Goal: Find contact information: Find contact information

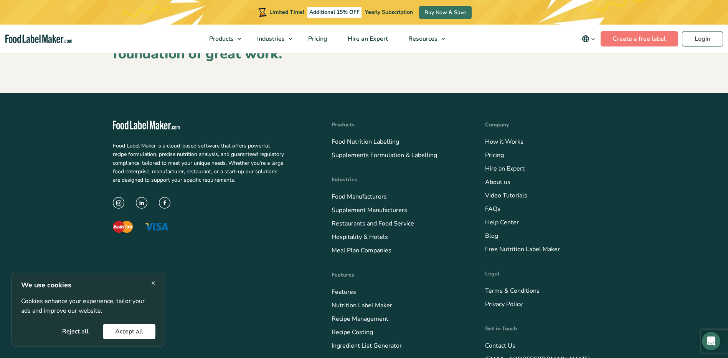
scroll to position [1144, 0]
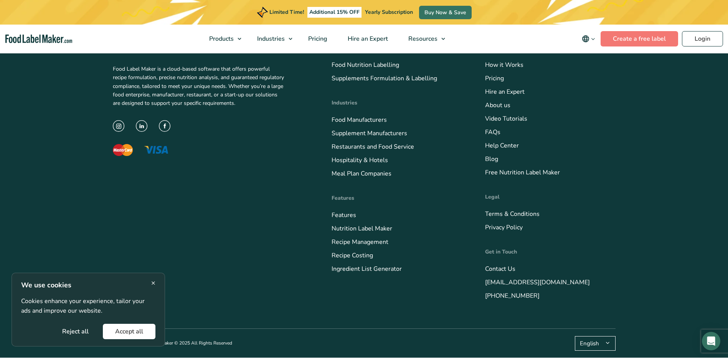
click at [40, 41] on img "main navigation" at bounding box center [38, 39] width 67 height 9
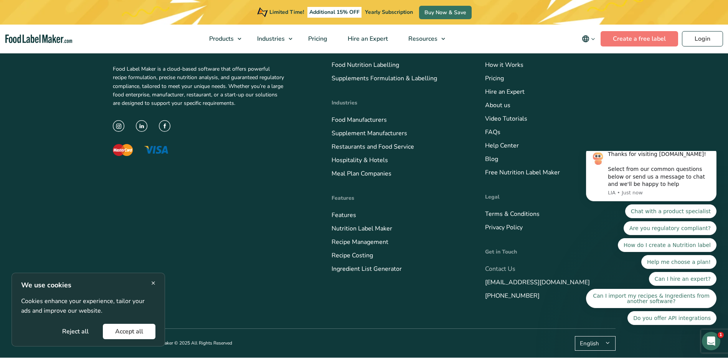
click at [495, 268] on link "Contact Us" at bounding box center [500, 269] width 30 height 8
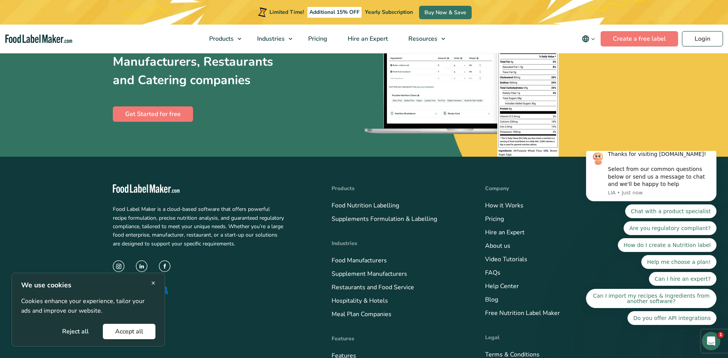
scroll to position [666, 0]
